Goal: Communication & Community: Answer question/provide support

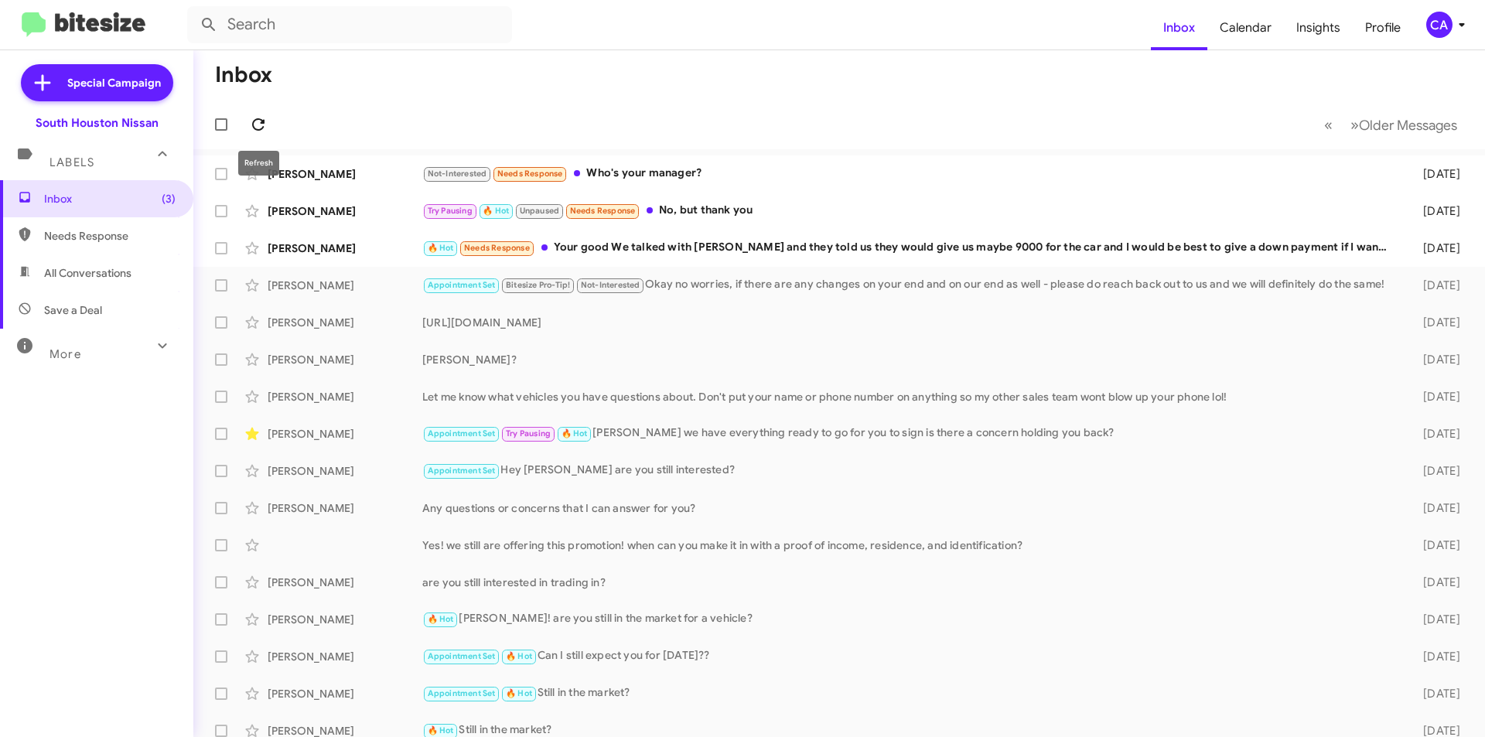
click at [253, 128] on icon at bounding box center [258, 124] width 19 height 19
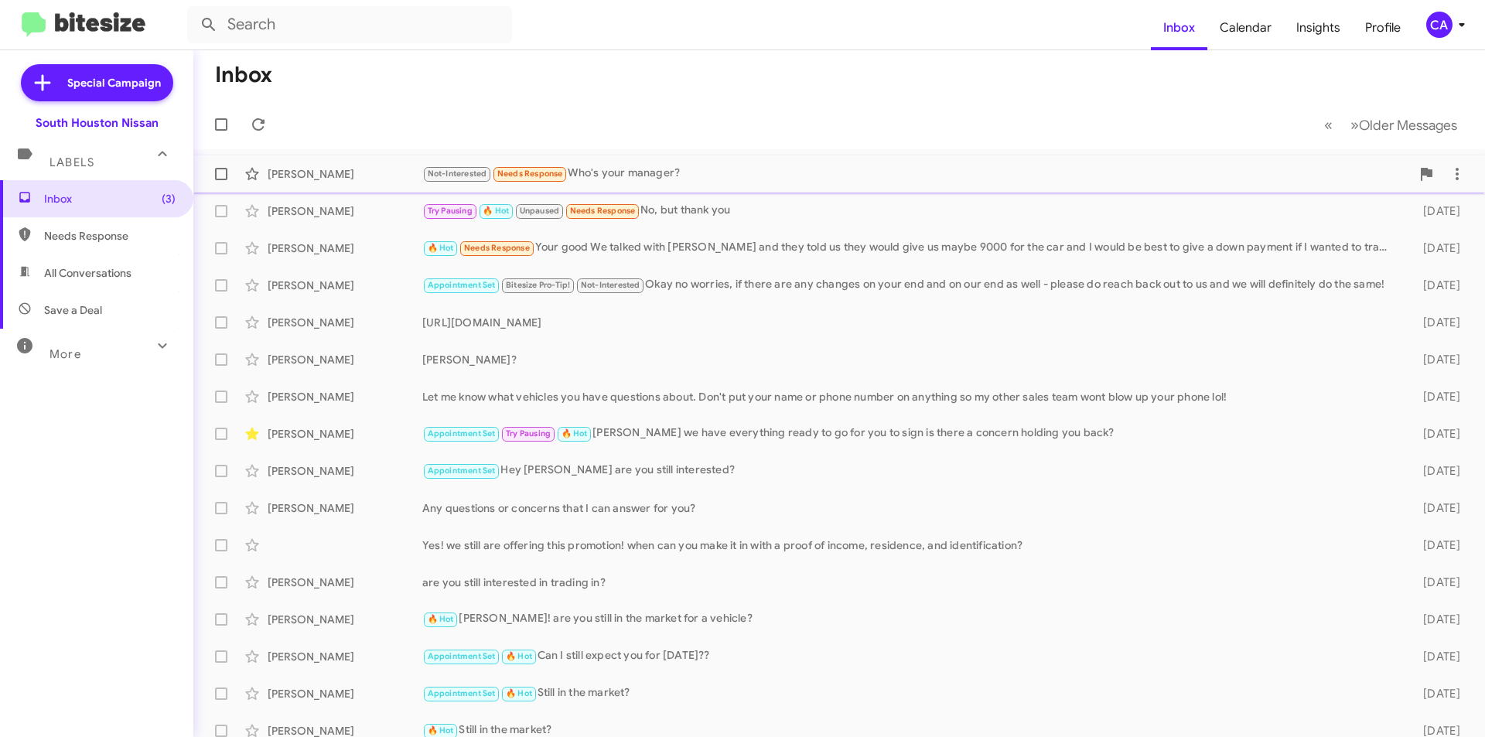
click at [794, 174] on div "Not-Interested Needs Response Who's your manager?" at bounding box center [916, 174] width 989 height 18
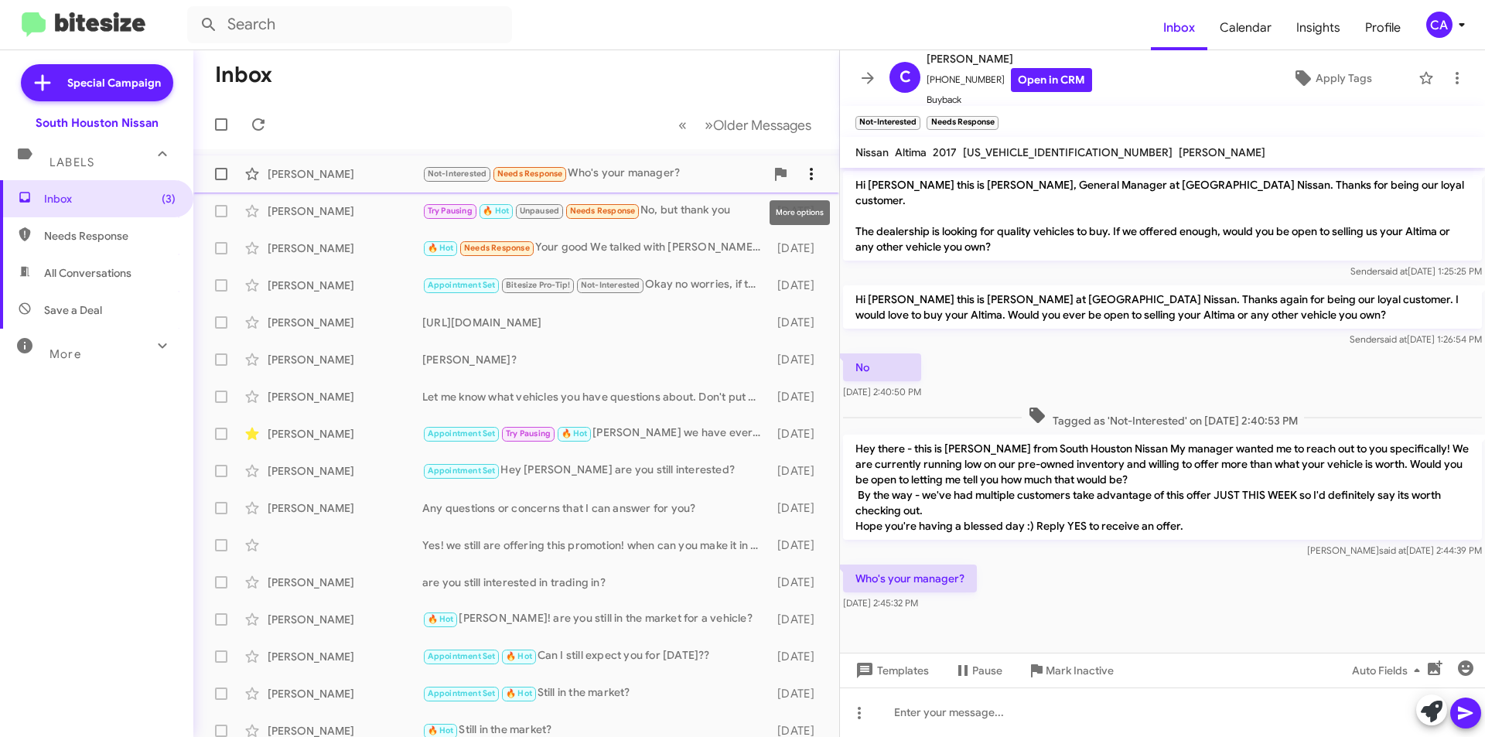
click at [810, 175] on icon at bounding box center [811, 174] width 3 height 12
click at [723, 203] on span "Mark as unread" at bounding box center [683, 214] width 78 height 37
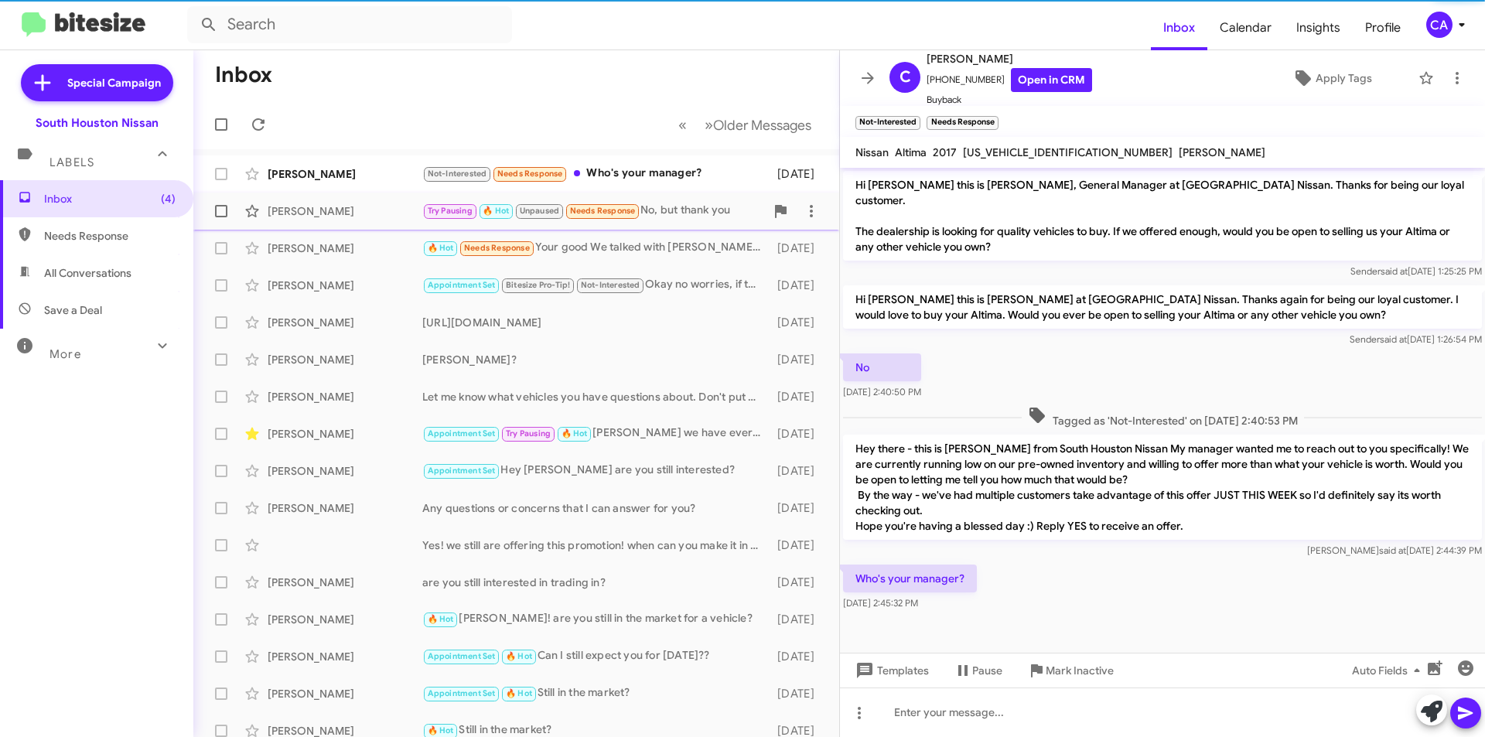
click at [668, 210] on div "Try Pausing 🔥 Hot Unpaused Needs Response No, but thank you" at bounding box center [593, 211] width 343 height 18
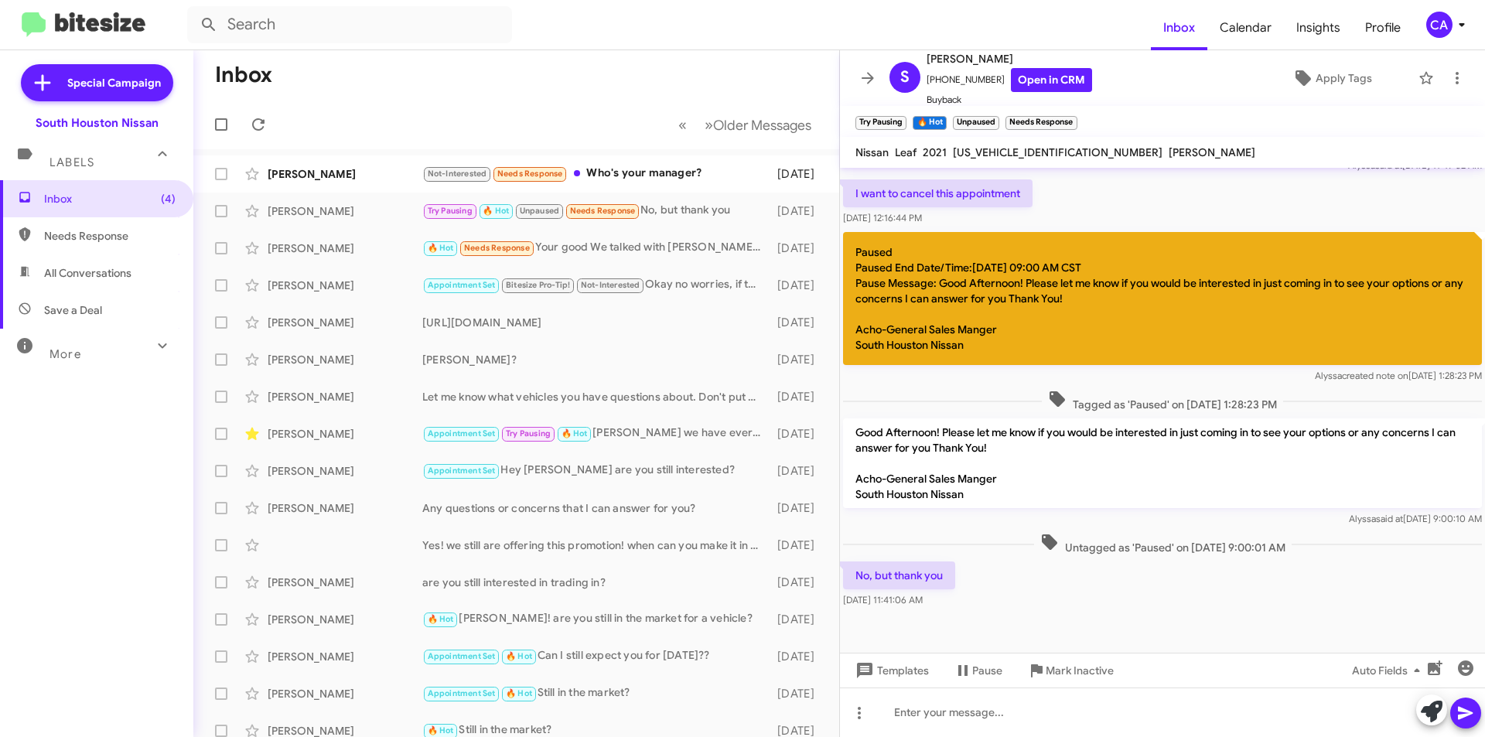
scroll to position [708, 0]
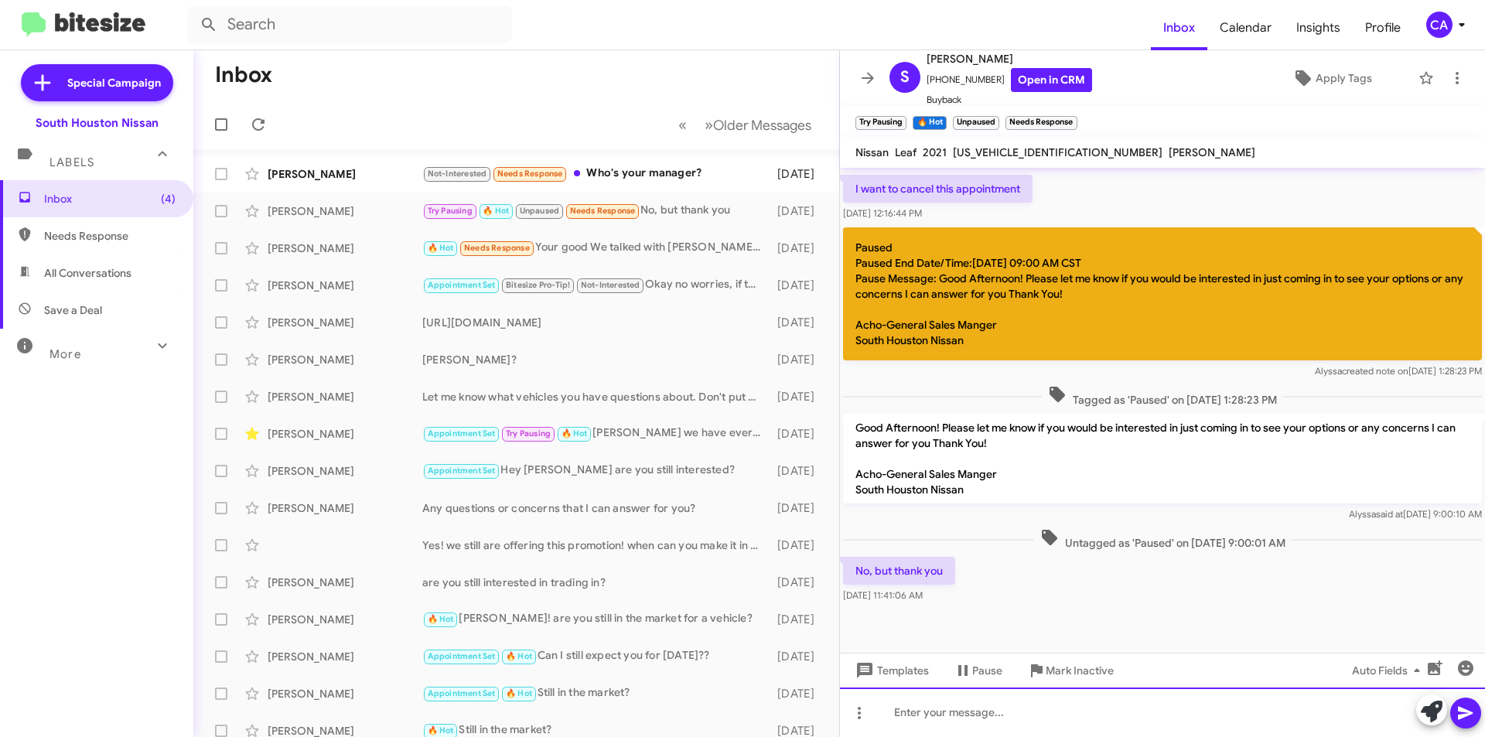
click at [1020, 717] on div at bounding box center [1162, 713] width 645 height 50
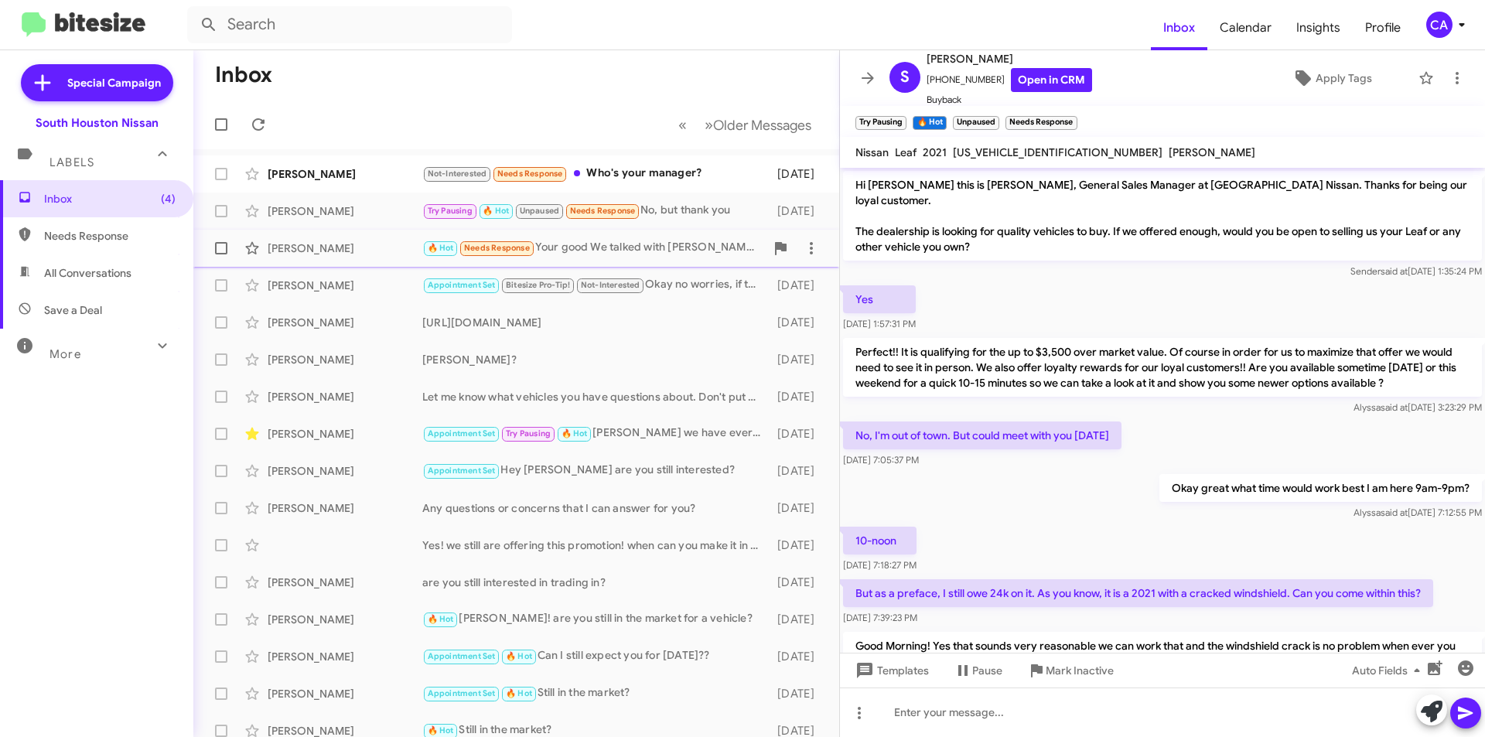
click at [608, 250] on div "🔥 Hot Needs Response Your good We talked with [PERSON_NAME] and they told us th…" at bounding box center [593, 248] width 343 height 18
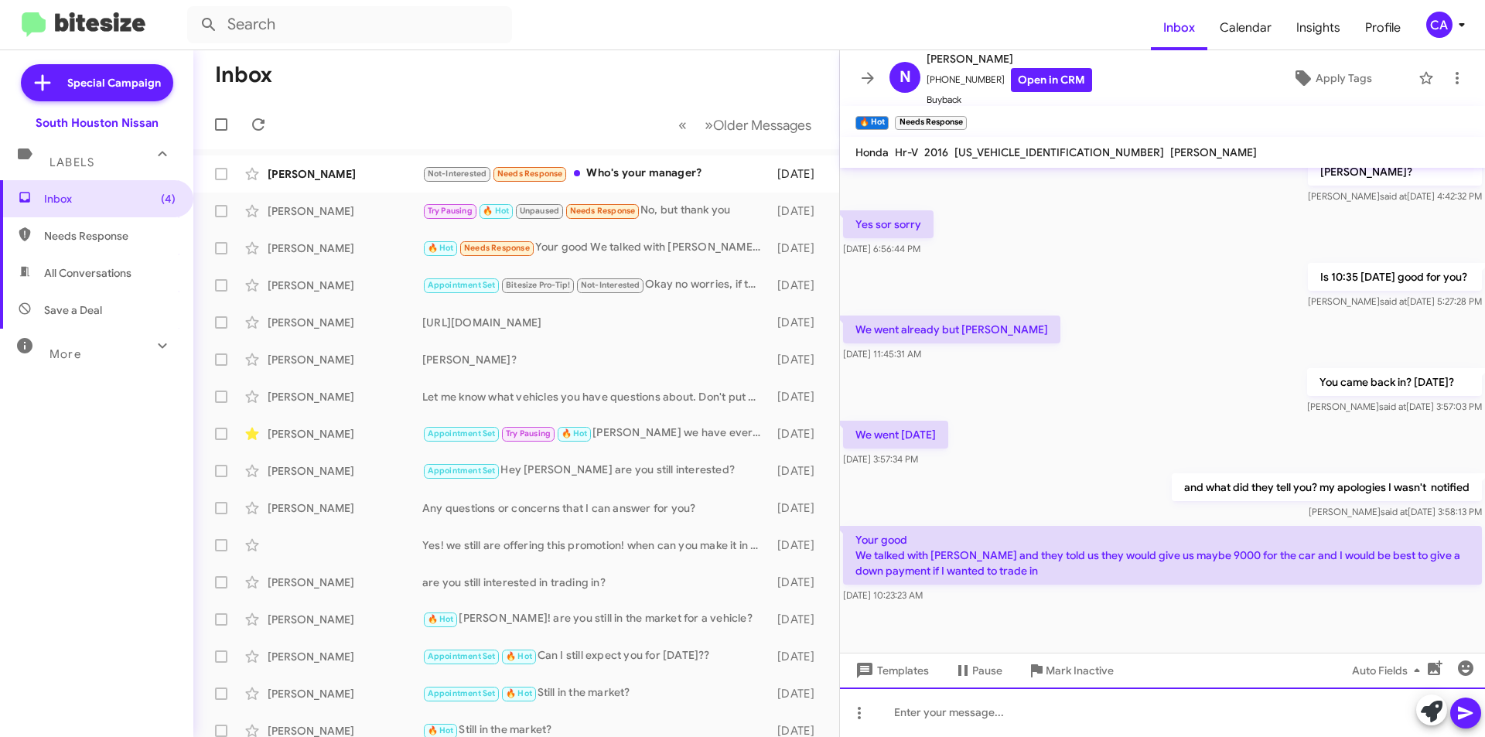
click at [1031, 716] on div at bounding box center [1162, 713] width 645 height 50
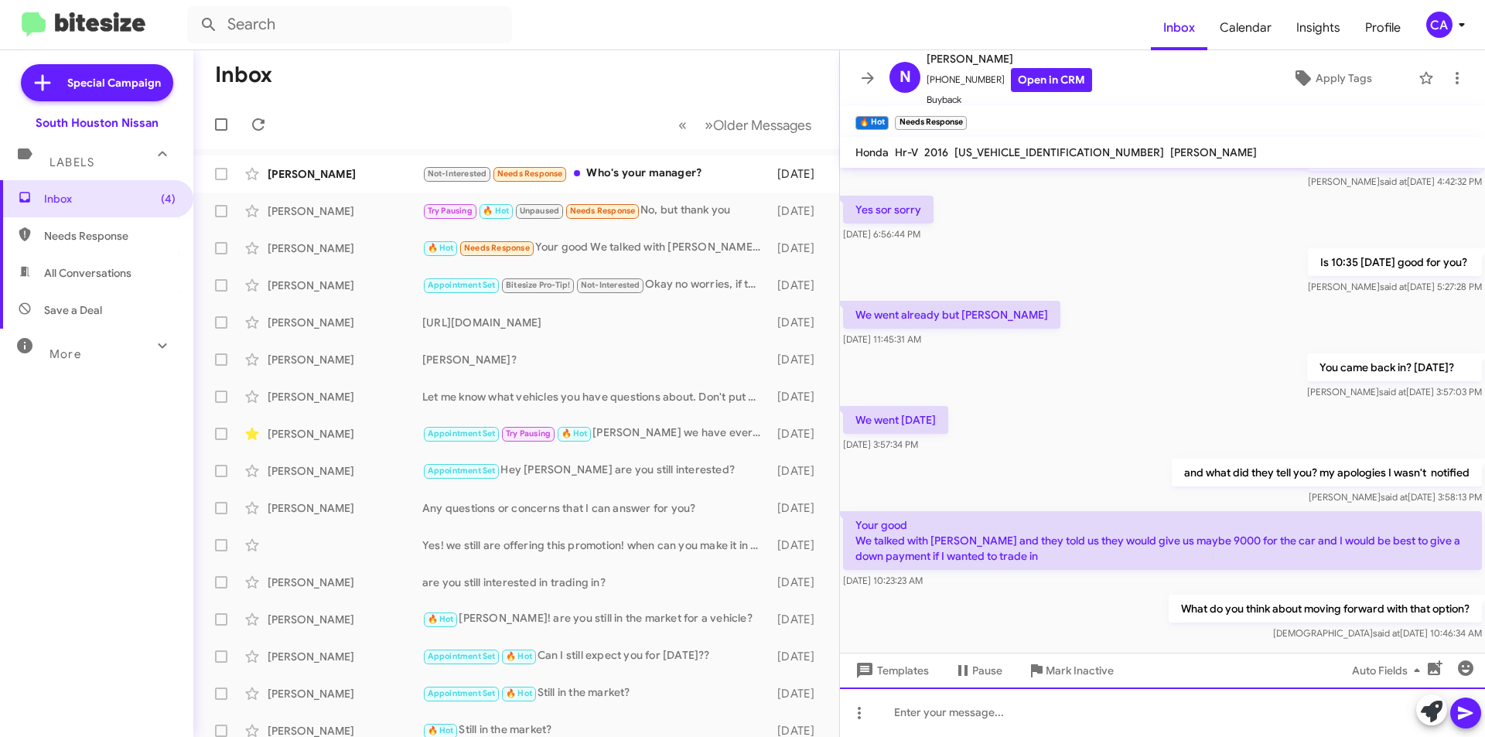
scroll to position [568, 0]
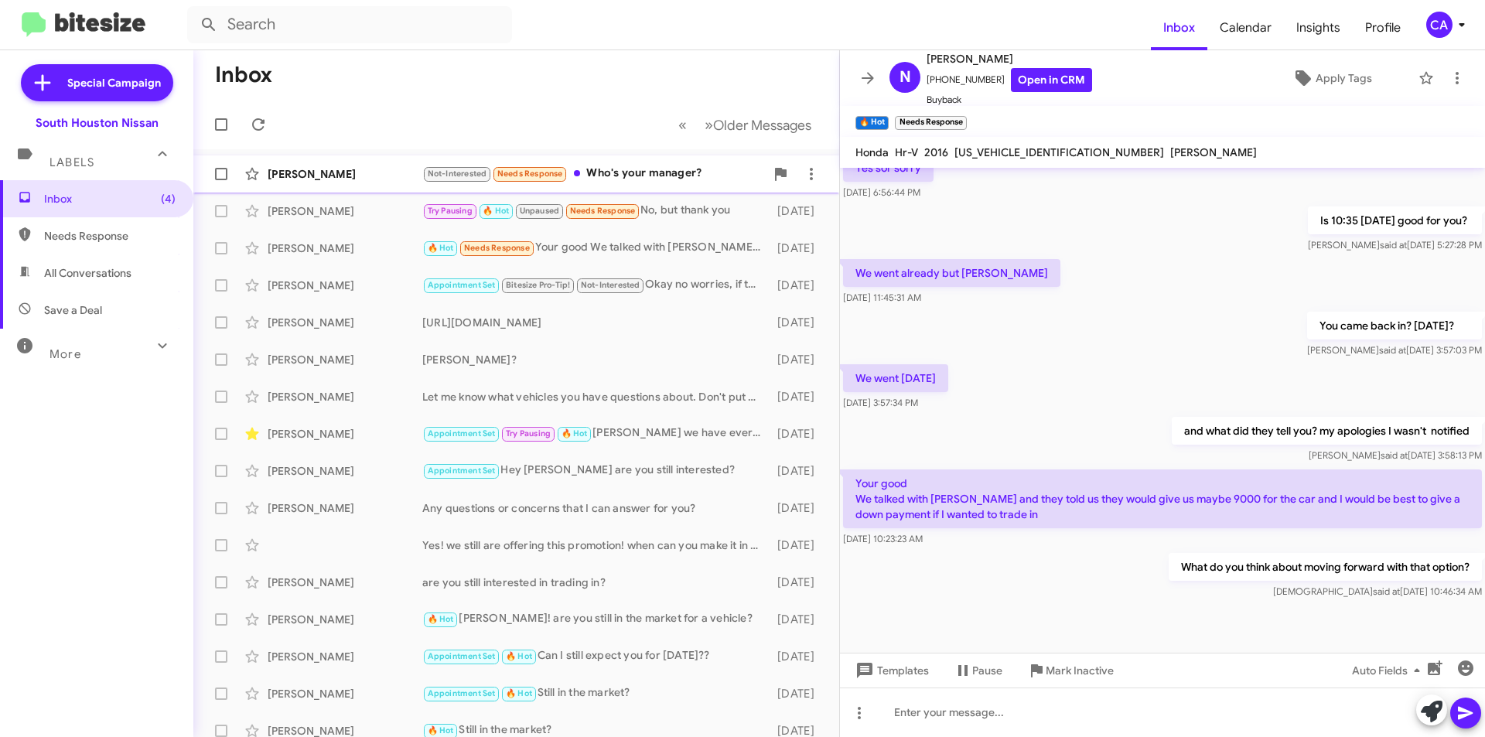
click at [606, 177] on div "Not-Interested Needs Response Who's your manager?" at bounding box center [593, 174] width 343 height 18
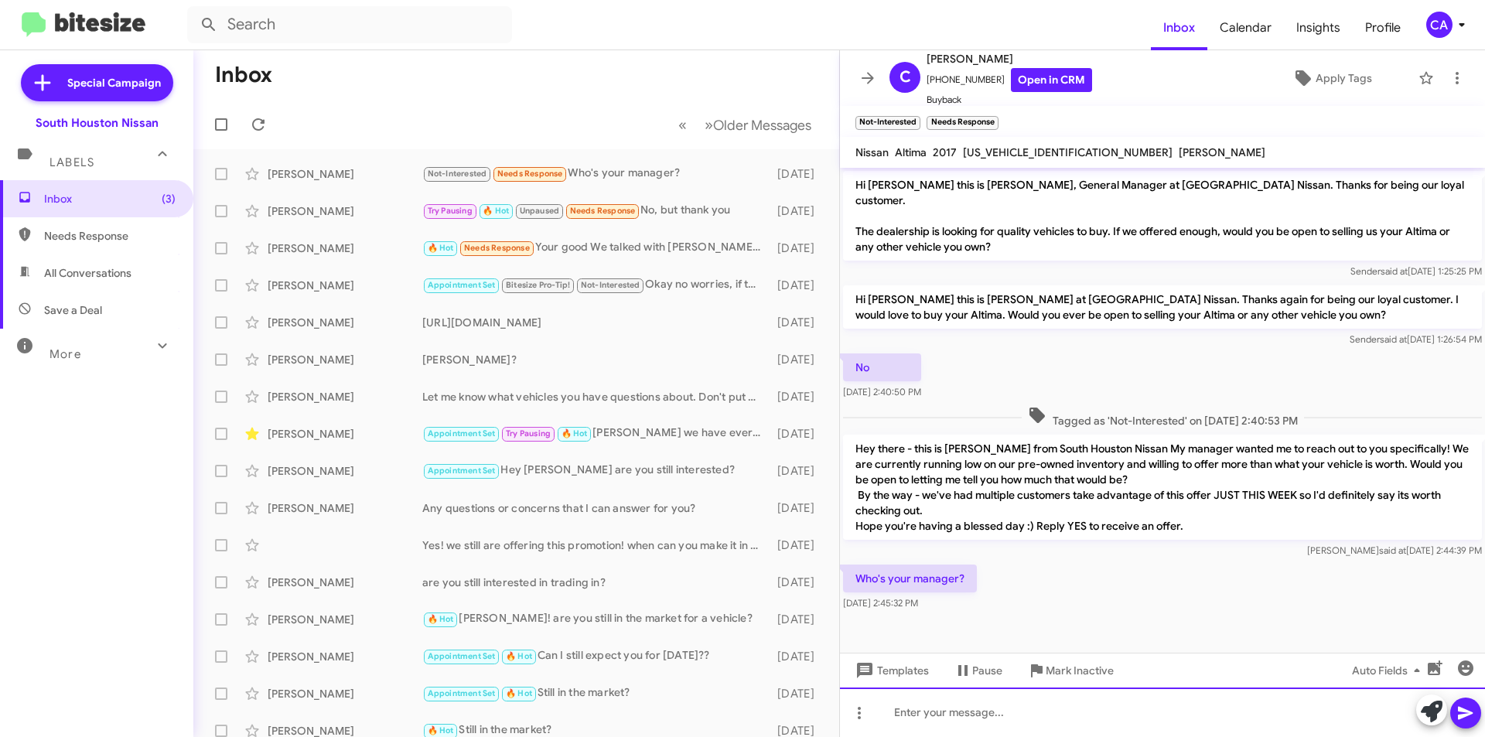
click at [1048, 703] on div at bounding box center [1162, 713] width 645 height 50
click at [1055, 84] on link "Open in CRM" at bounding box center [1051, 80] width 81 height 24
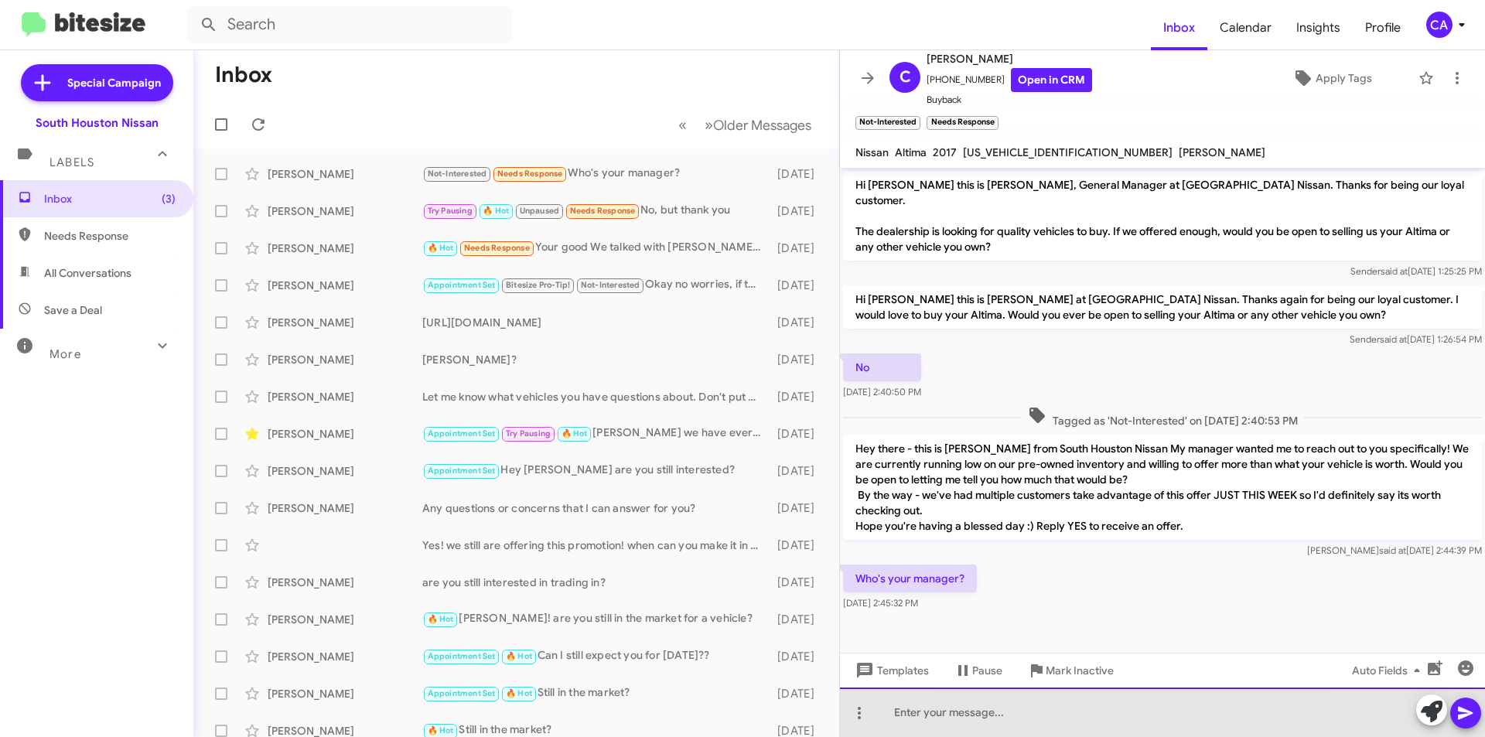
click at [1114, 719] on div at bounding box center [1162, 713] width 645 height 50
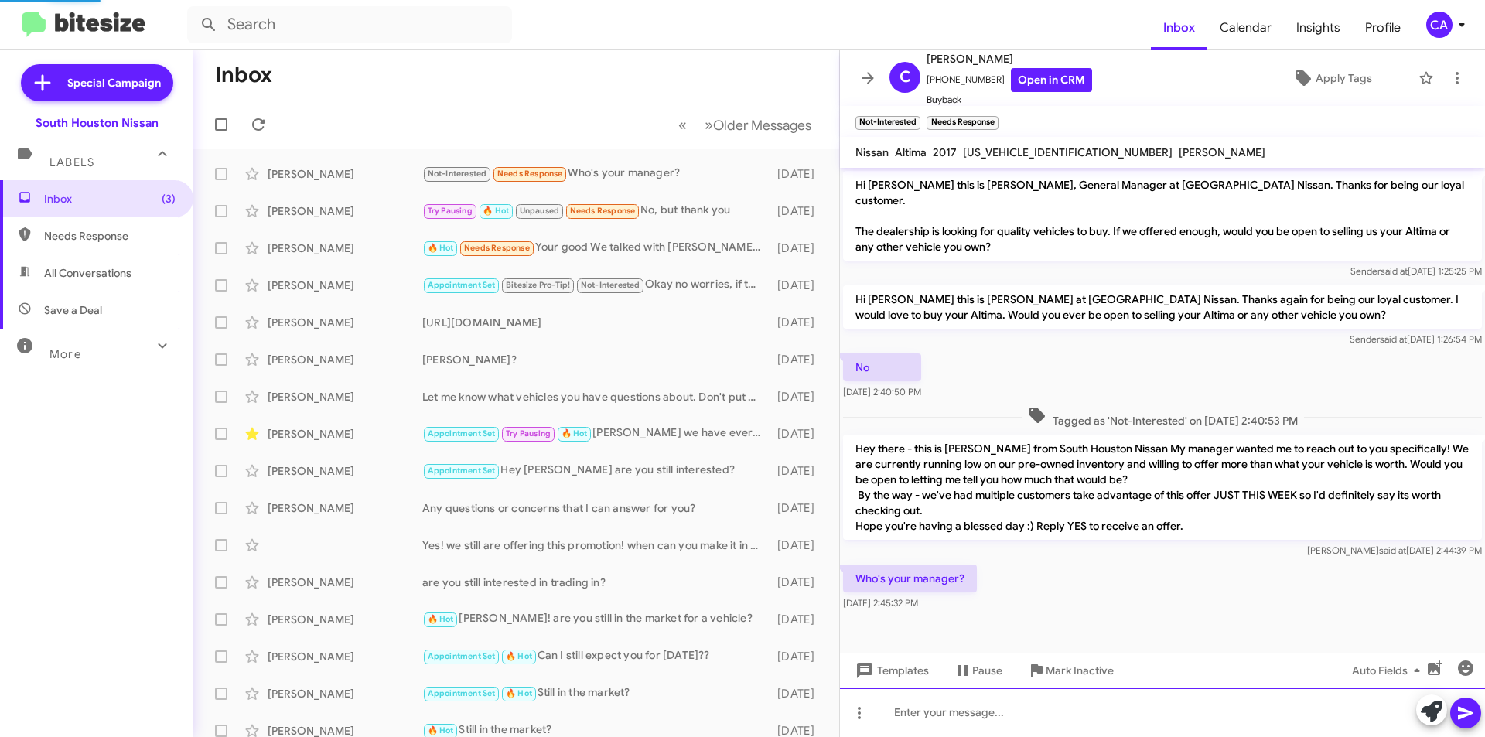
scroll to position [26, 0]
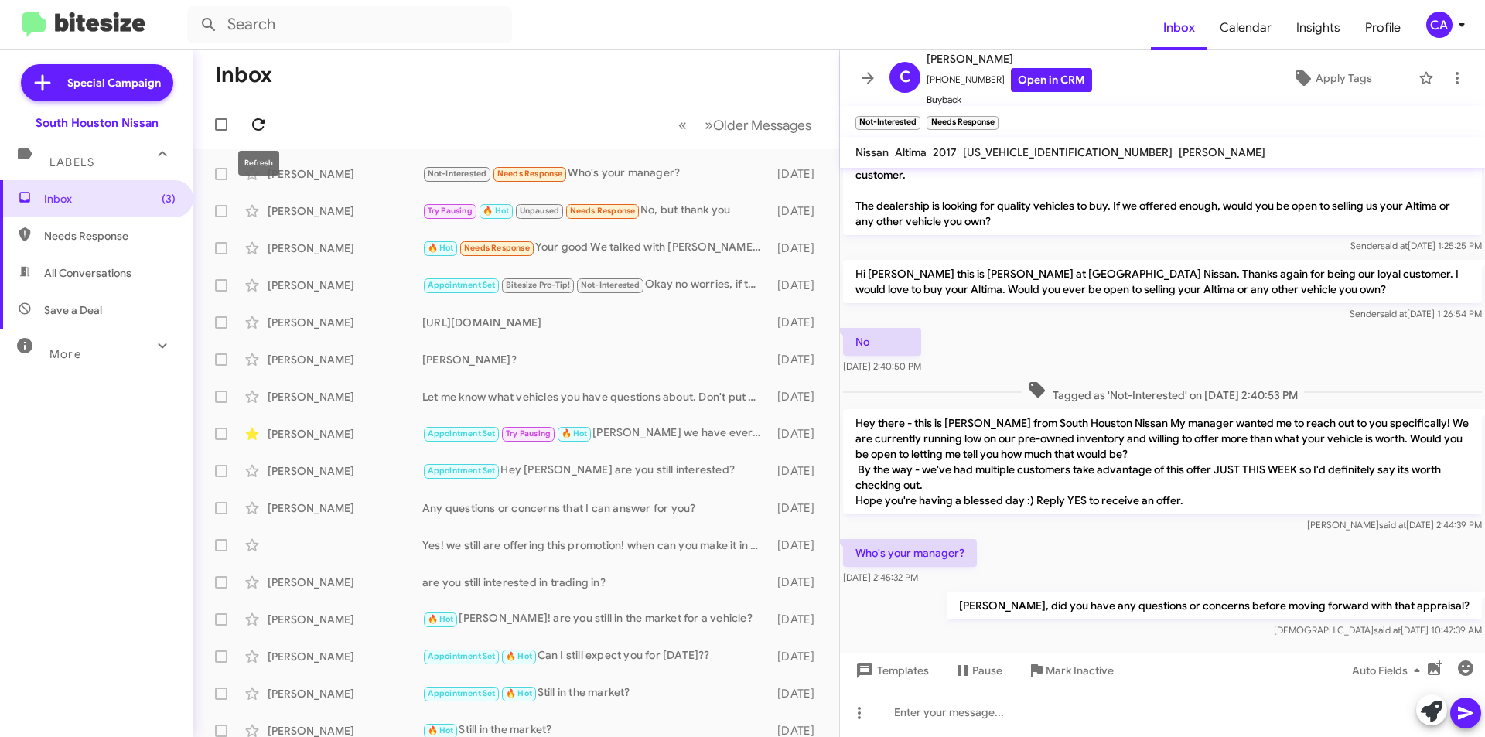
click at [257, 117] on icon at bounding box center [258, 124] width 19 height 19
